Goal: Find specific page/section: Find specific page/section

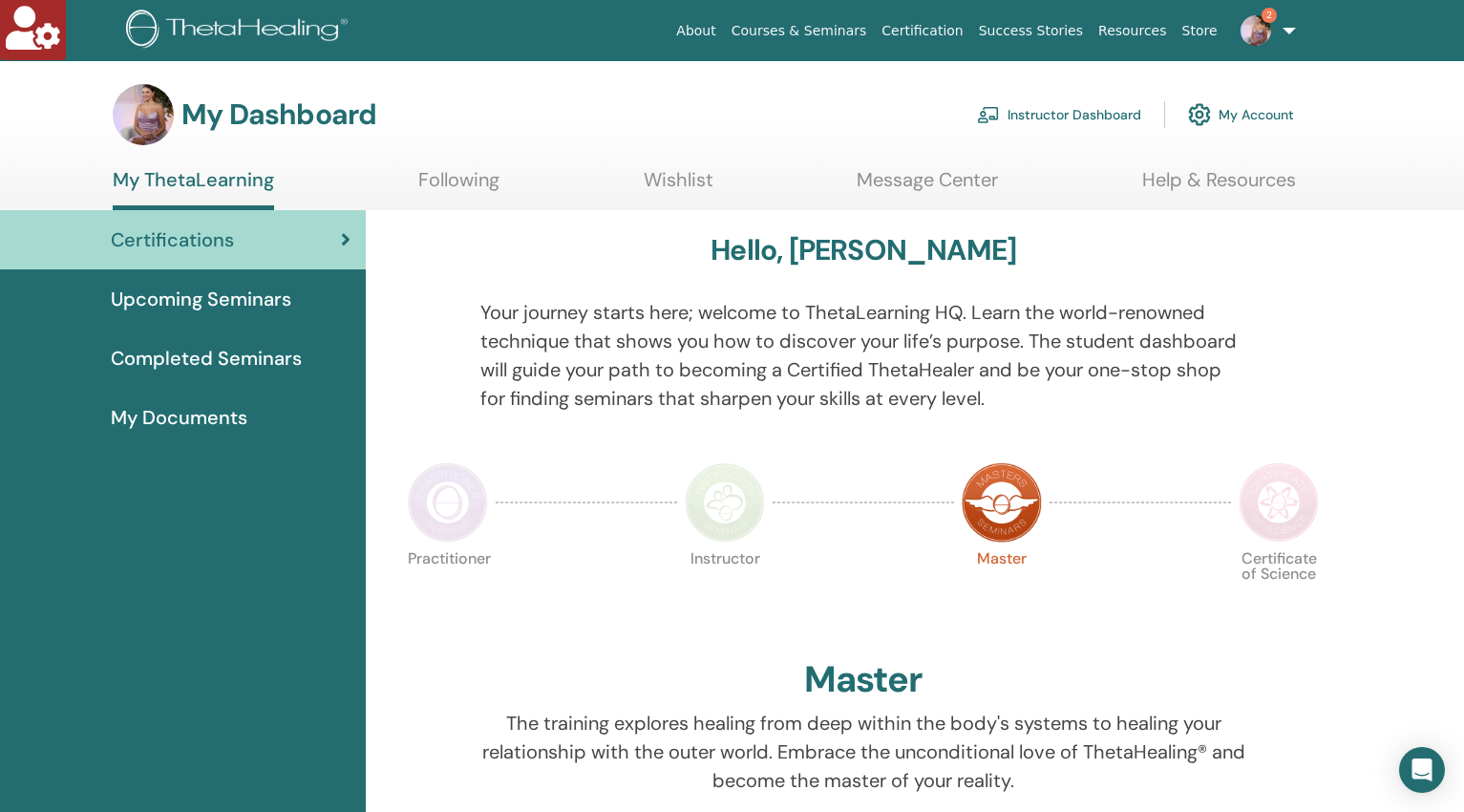
click at [1047, 112] on link "Instructor Dashboard" at bounding box center [1059, 115] width 164 height 42
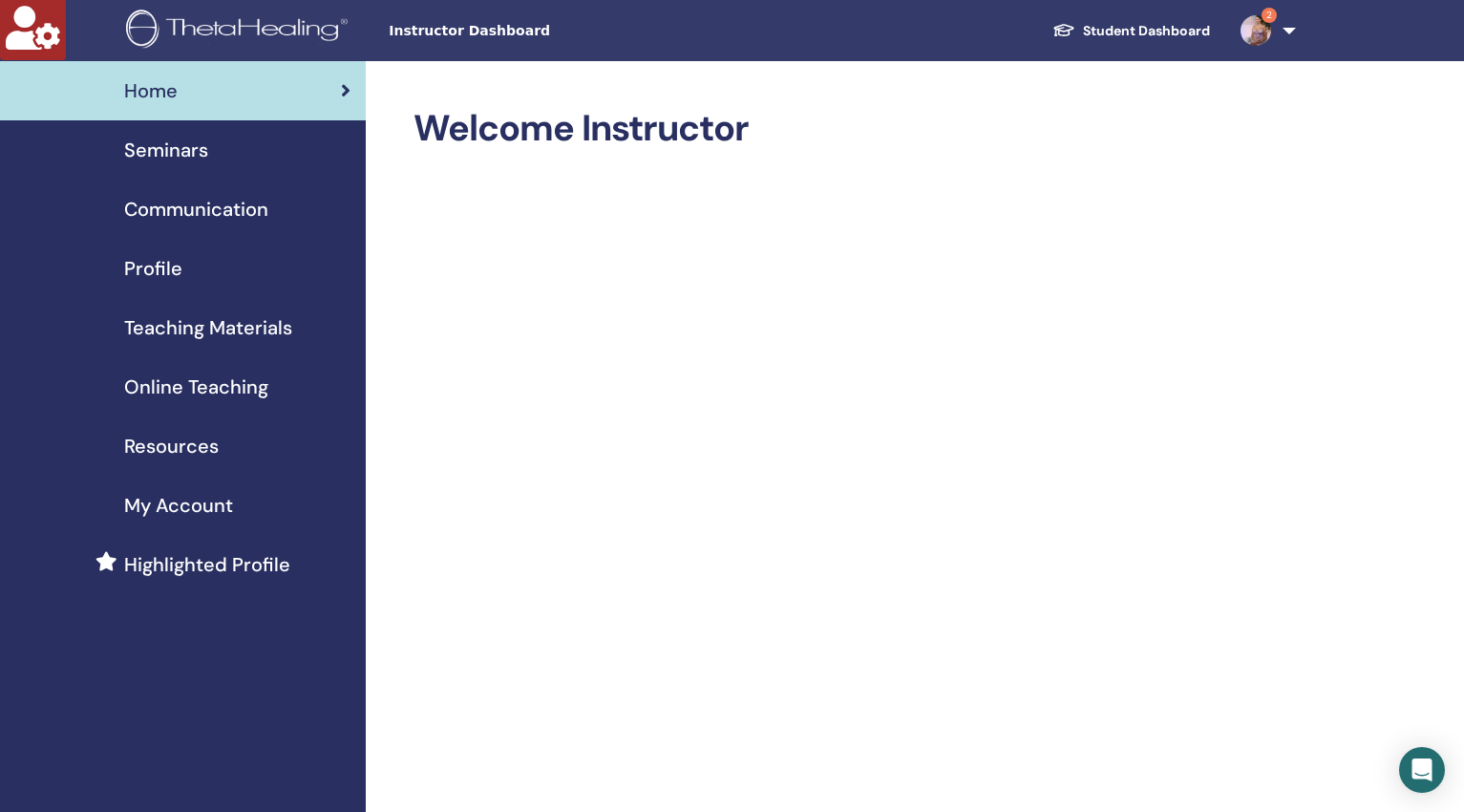
click at [208, 275] on div "Profile" at bounding box center [183, 268] width 335 height 29
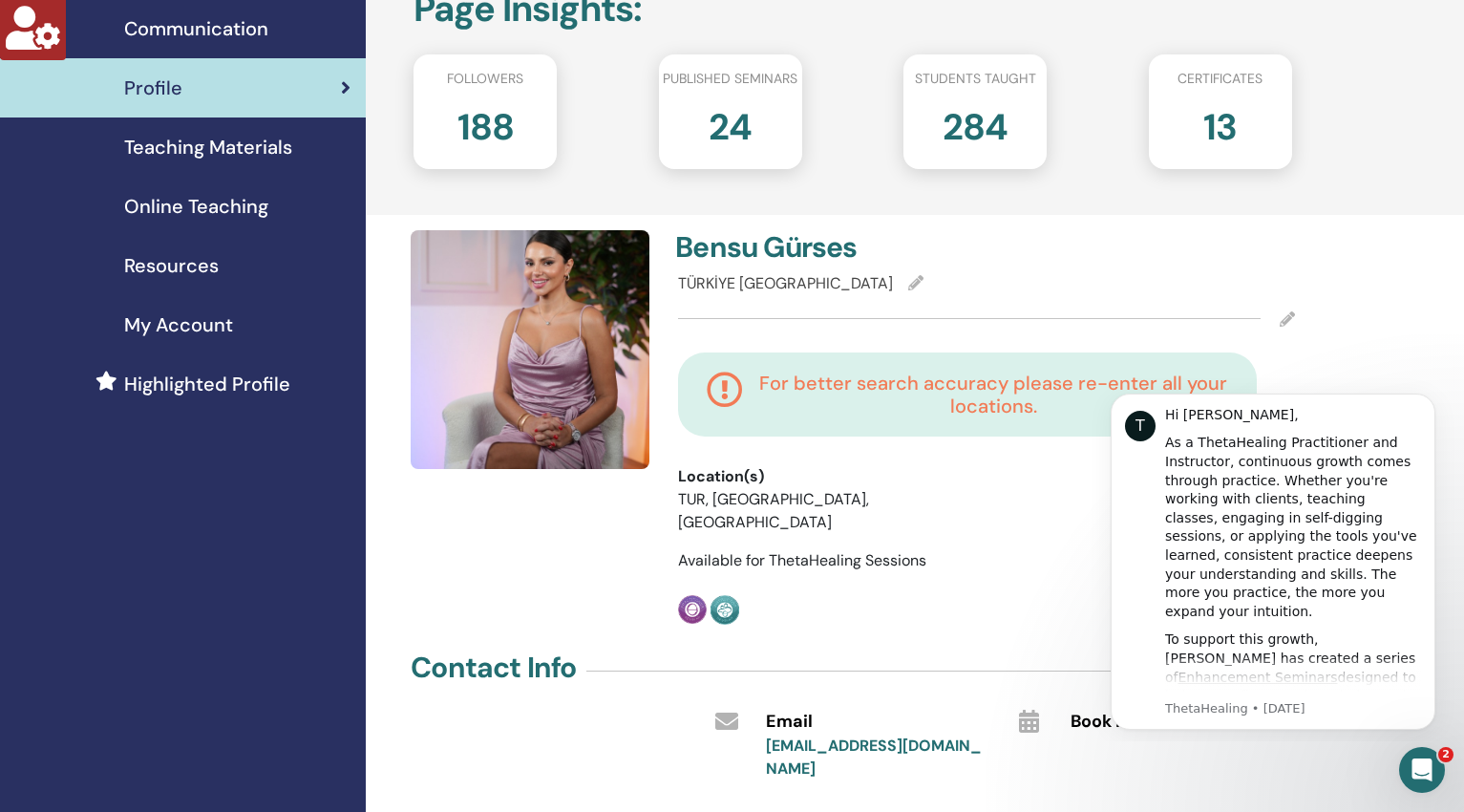
scroll to position [161, 0]
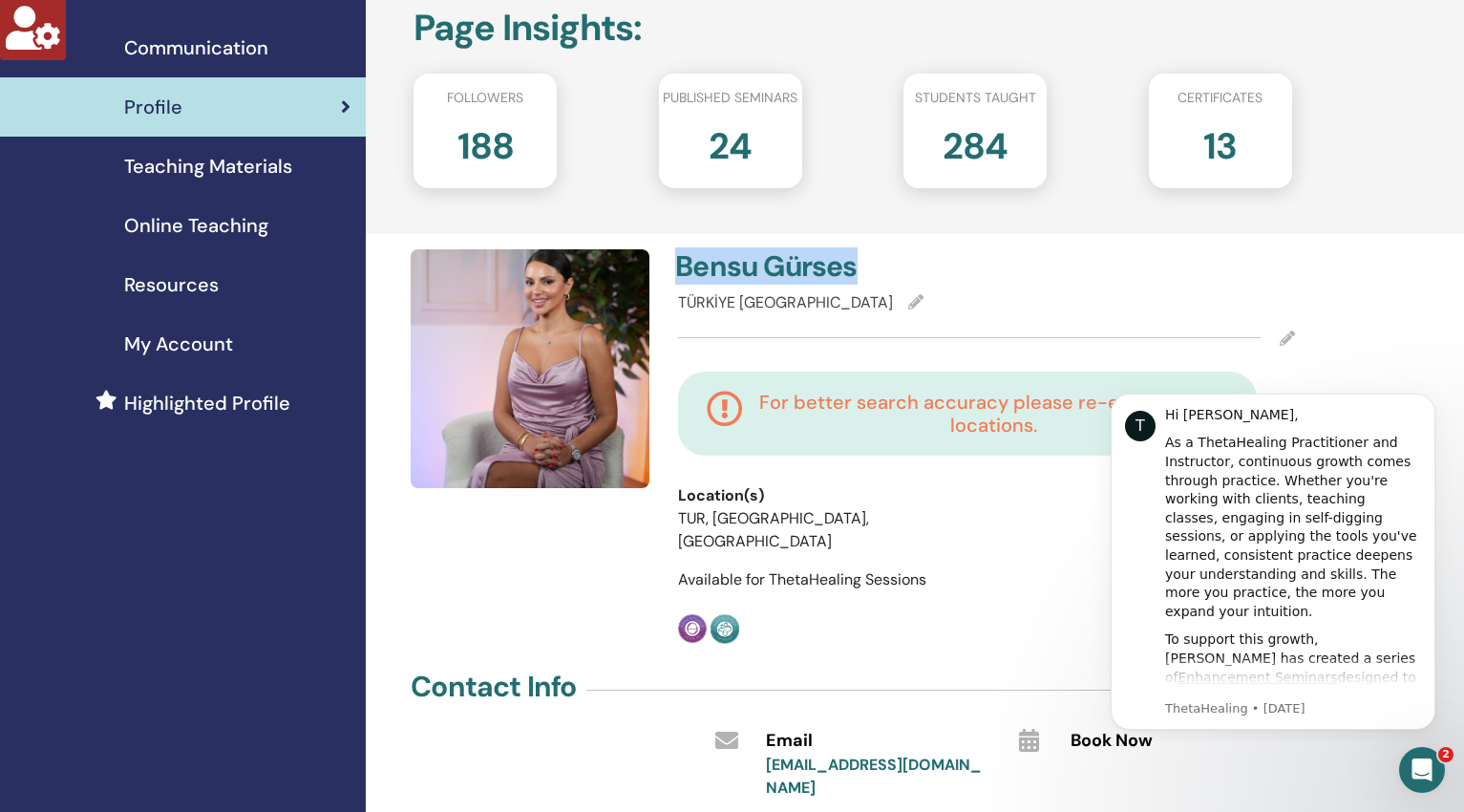
copy h4 "[PERSON_NAME]"
drag, startPoint x: 874, startPoint y: 266, endPoint x: 665, endPoint y: 263, distance: 209.0
click at [665, 263] on div "[PERSON_NAME]" at bounding box center [825, 270] width 323 height 42
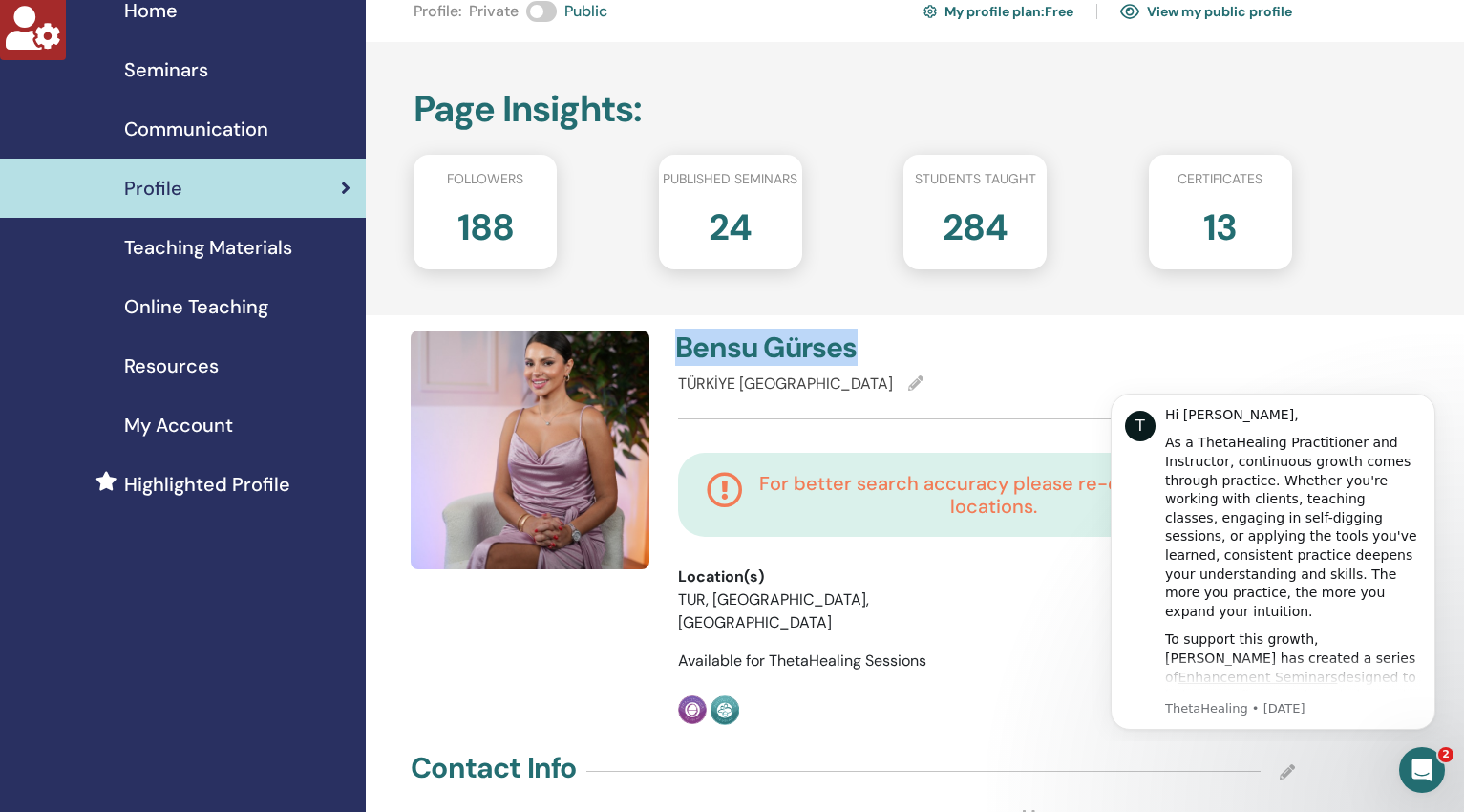
scroll to position [0, 0]
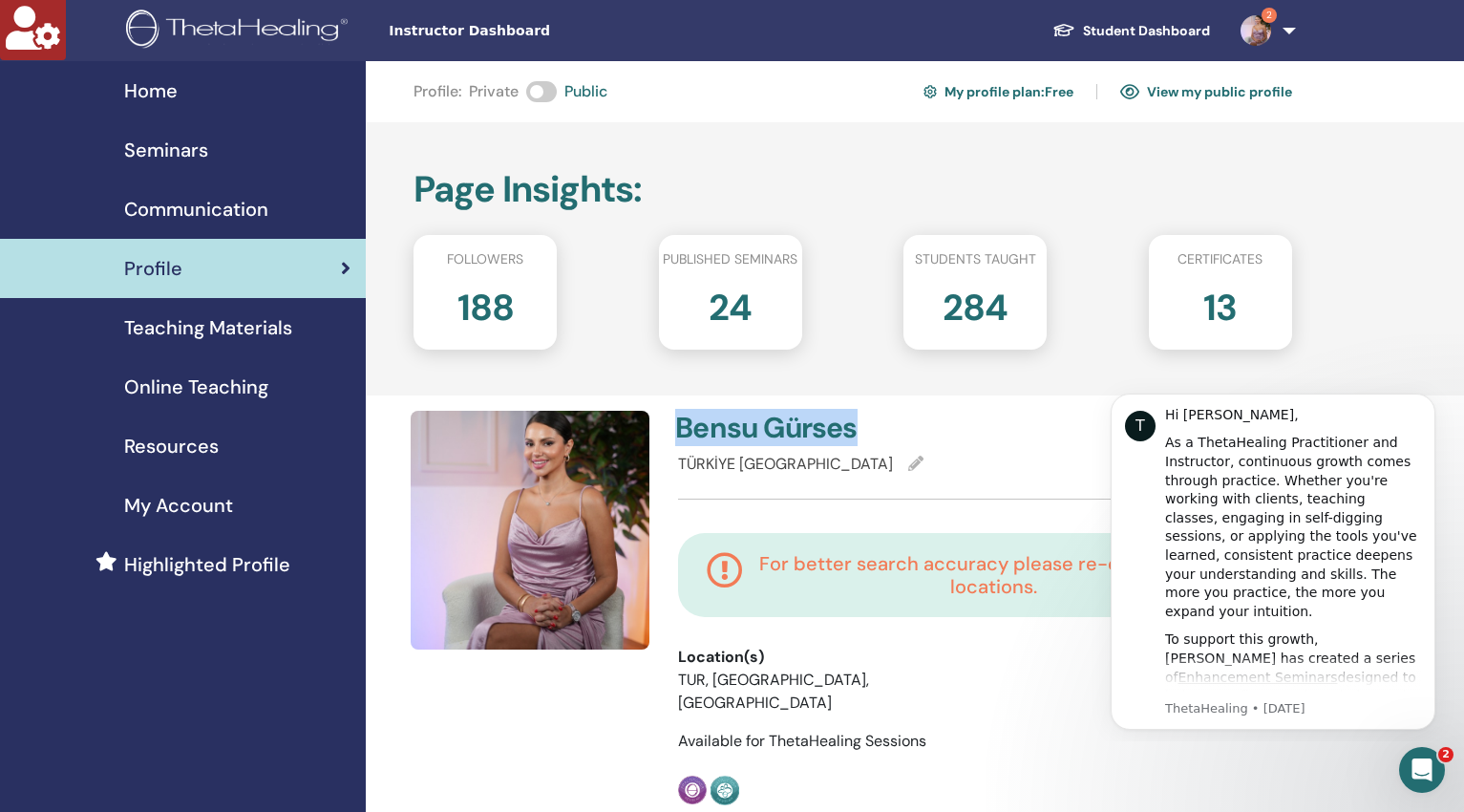
click at [129, 150] on span "Seminars" at bounding box center [166, 150] width 84 height 29
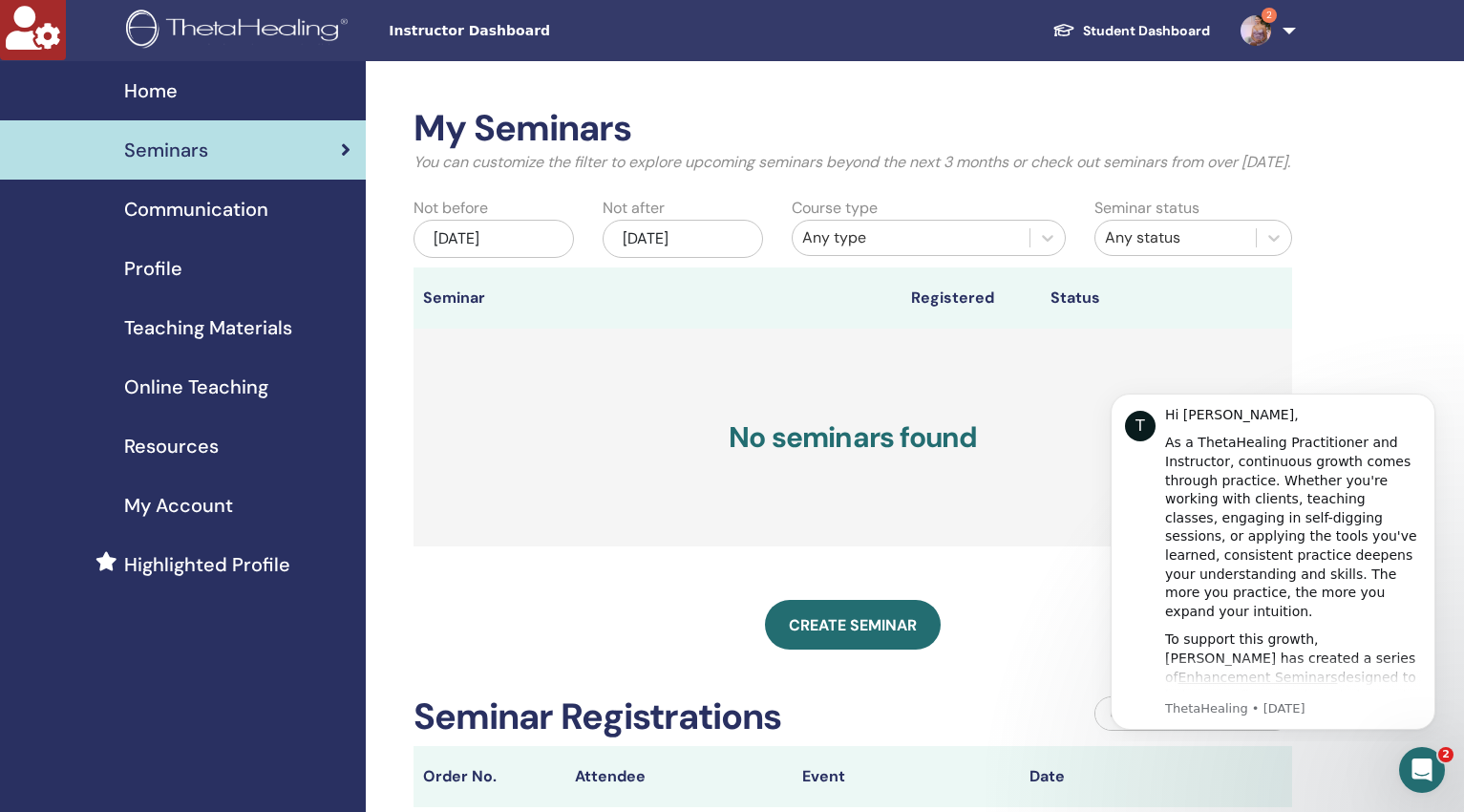
click at [163, 273] on span "Profile" at bounding box center [154, 268] width 58 height 29
